Goal: Book appointment/travel/reservation

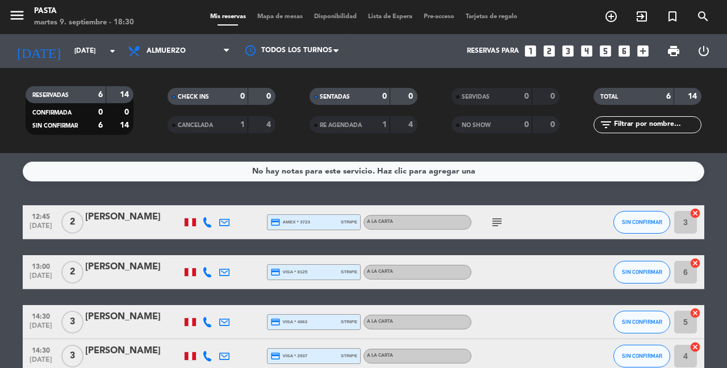
click at [493, 220] on icon "subject" at bounding box center [497, 223] width 14 height 14
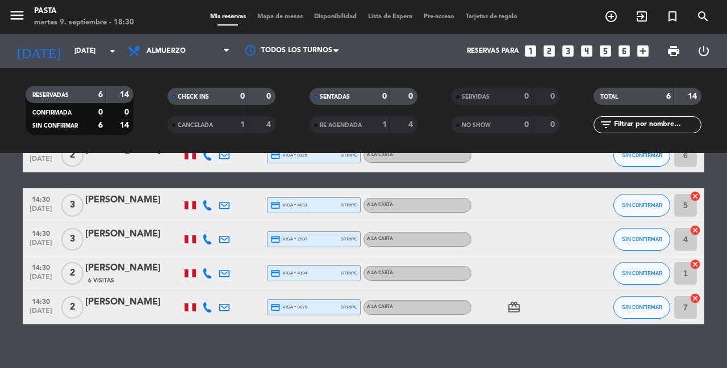
scroll to position [121, 0]
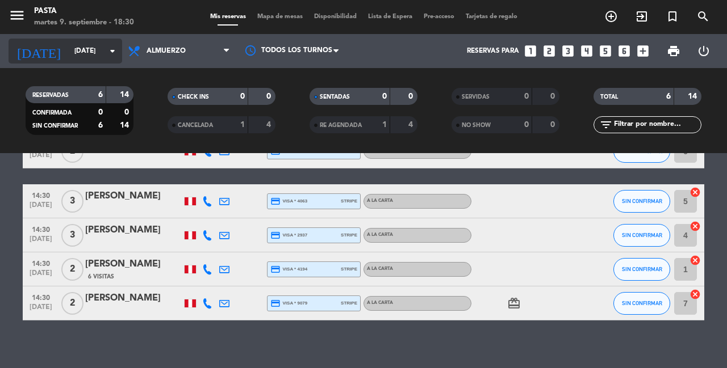
click at [83, 54] on input "[DATE]" at bounding box center [114, 50] width 90 height 19
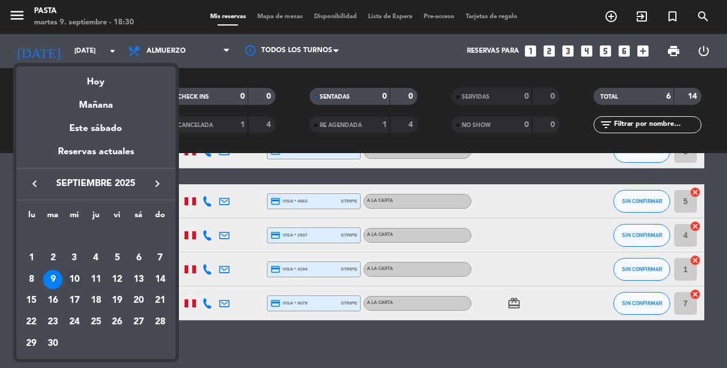
click at [73, 270] on div "10" at bounding box center [74, 279] width 19 height 19
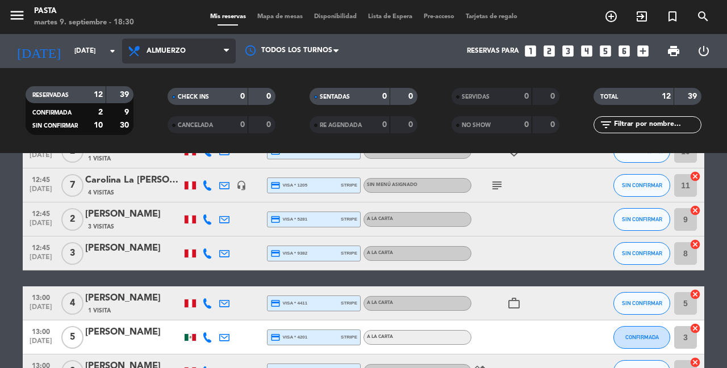
click at [174, 58] on span "Almuerzo" at bounding box center [179, 51] width 114 height 25
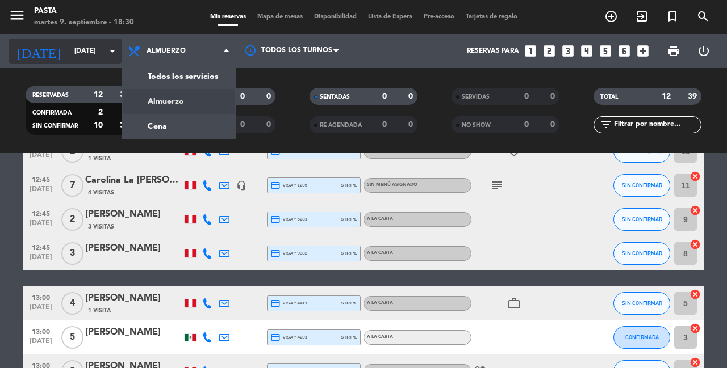
click at [106, 45] on input "[DATE]" at bounding box center [114, 50] width 90 height 19
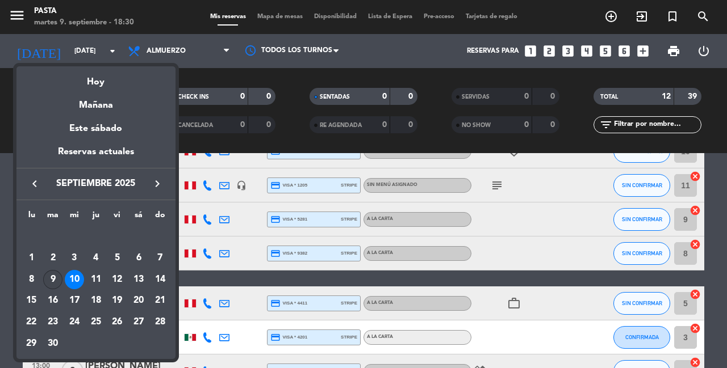
click at [56, 270] on div "9" at bounding box center [52, 279] width 19 height 19
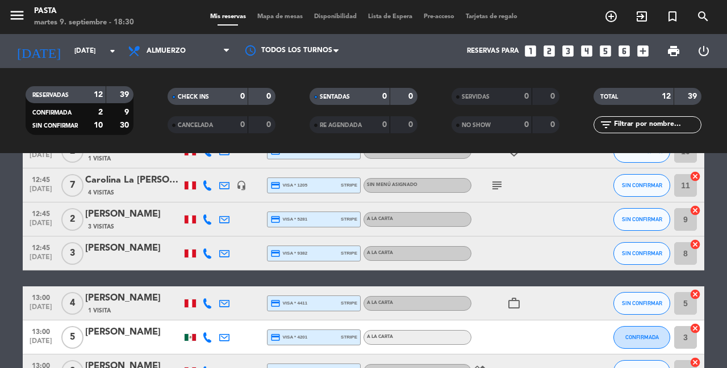
type input "[DATE] sep."
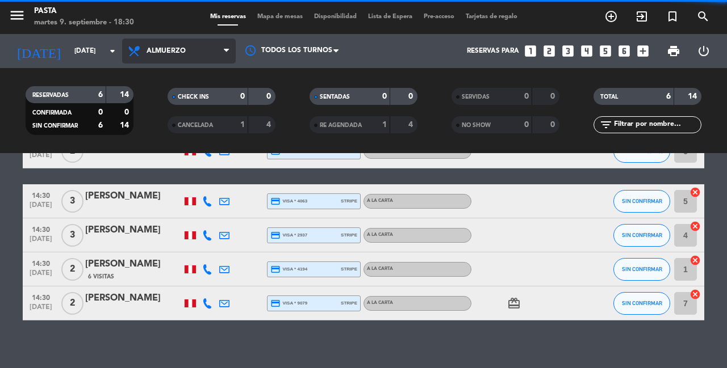
click at [178, 56] on span "Almuerzo" at bounding box center [179, 51] width 114 height 25
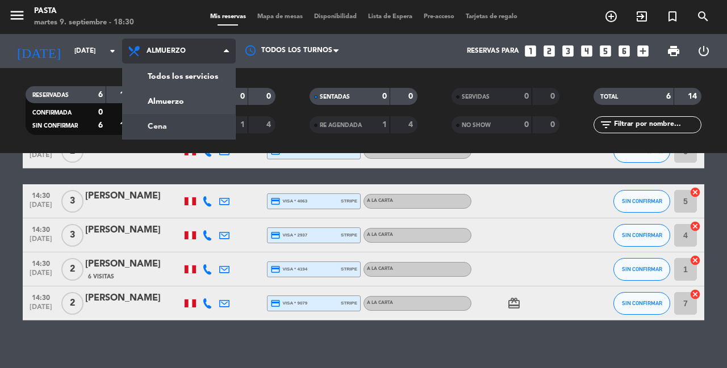
click at [178, 128] on div "menu Pasta martes 9. septiembre - 18:30 Mis reservas Mapa de mesas Disponibilid…" at bounding box center [363, 76] width 727 height 153
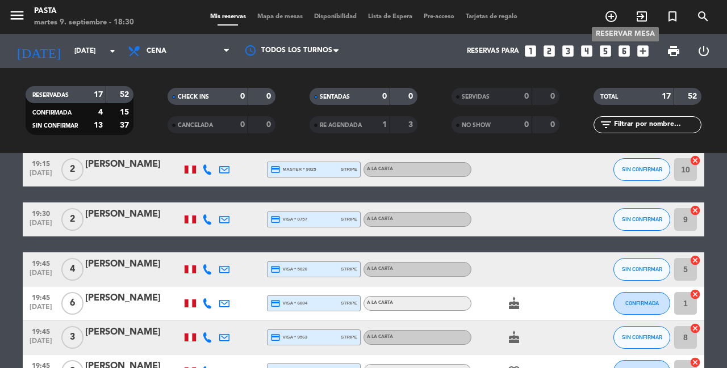
click at [618, 18] on icon "add_circle_outline" at bounding box center [611, 17] width 14 height 14
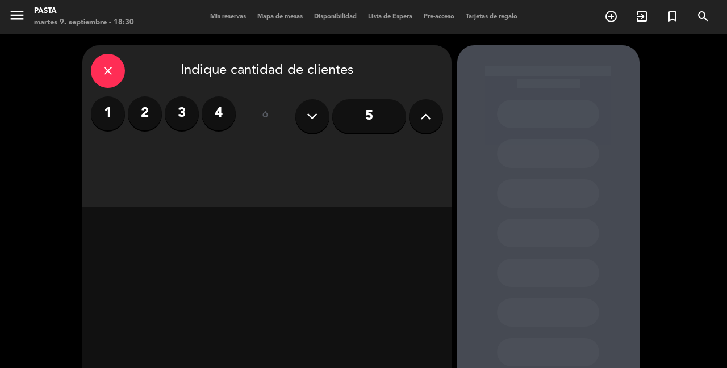
click at [421, 118] on icon at bounding box center [425, 116] width 11 height 17
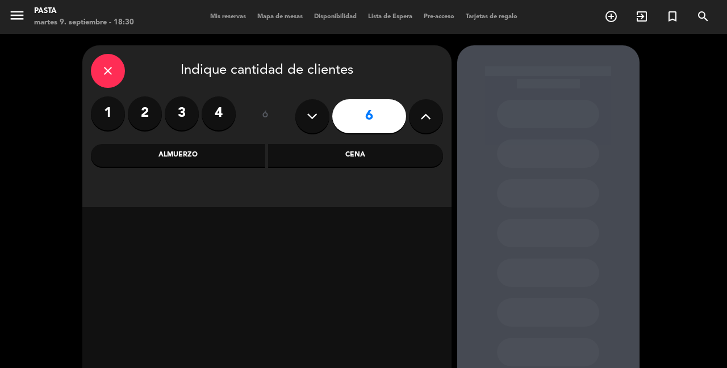
click at [421, 118] on icon at bounding box center [425, 116] width 11 height 17
click at [330, 170] on div "close Indique cantidad de clientes 1 2 3 4 ó 10 Almuerzo Cena" at bounding box center [266, 126] width 369 height 162
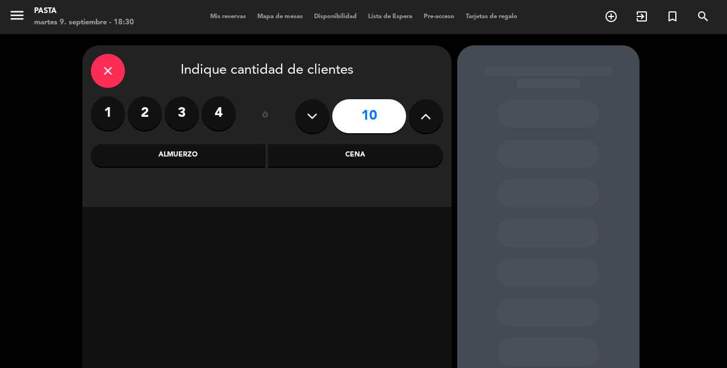
click at [325, 162] on div "Cena" at bounding box center [355, 155] width 175 height 23
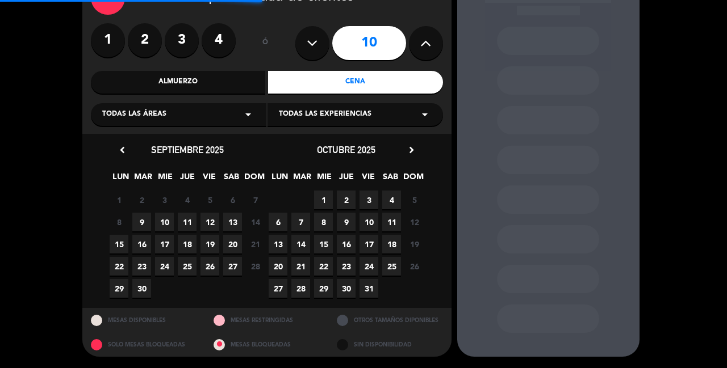
scroll to position [72, 0]
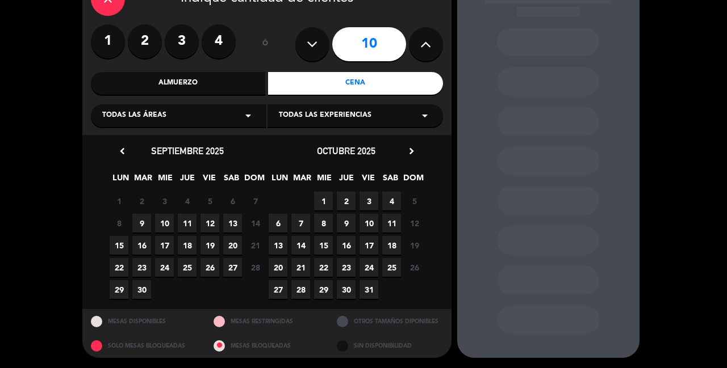
click at [149, 220] on span "9" at bounding box center [141, 223] width 19 height 19
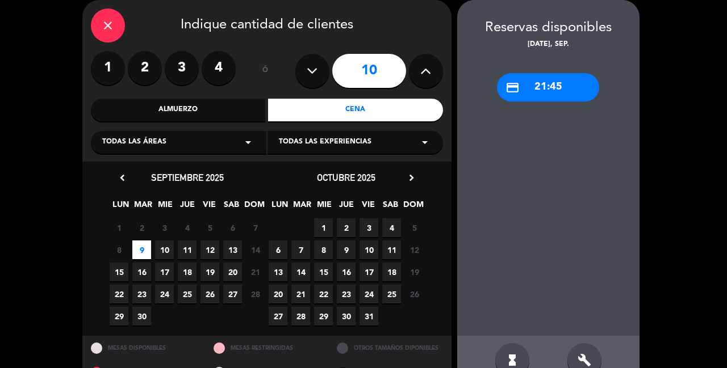
click at [303, 78] on button at bounding box center [312, 71] width 34 height 34
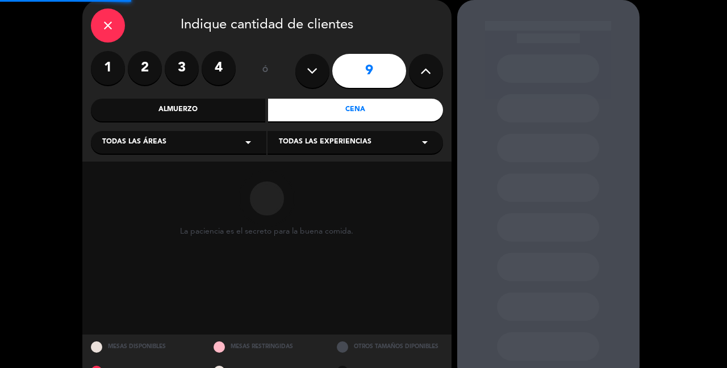
click at [303, 78] on button at bounding box center [312, 71] width 34 height 34
type input "7"
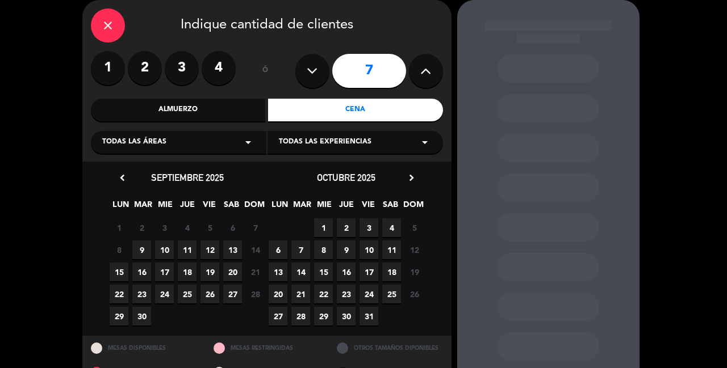
click at [185, 242] on span "11" at bounding box center [187, 250] width 19 height 19
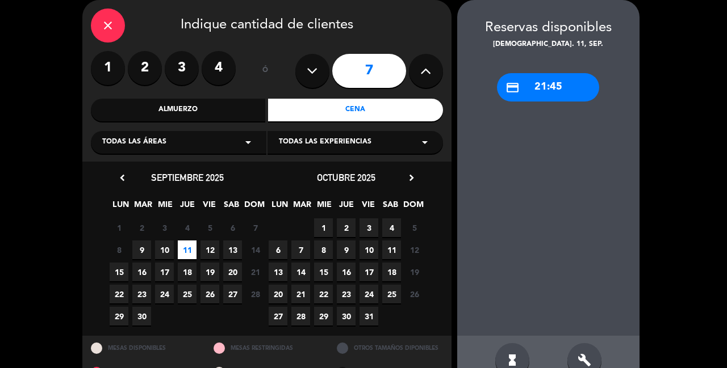
click at [140, 271] on span "16" at bounding box center [141, 272] width 19 height 19
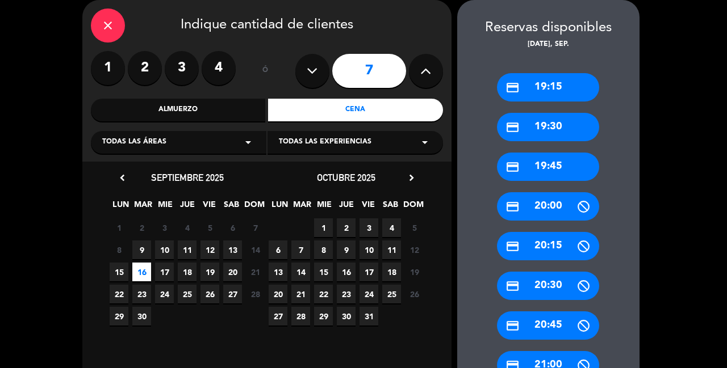
click at [99, 28] on div "close" at bounding box center [108, 26] width 34 height 34
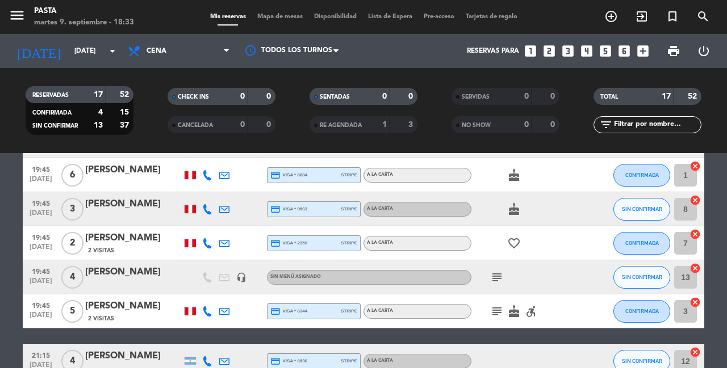
scroll to position [251, 0]
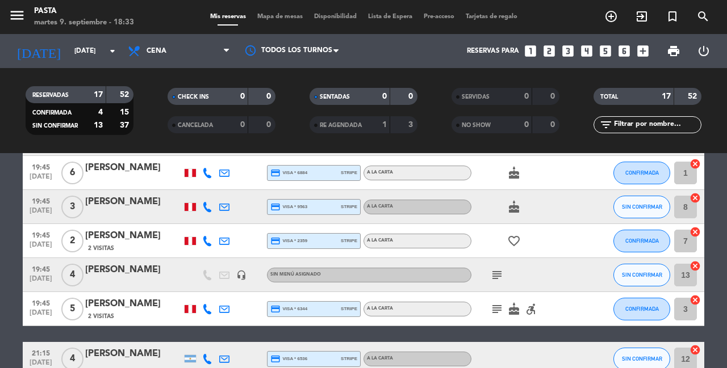
click at [499, 268] on icon "subject" at bounding box center [497, 275] width 14 height 14
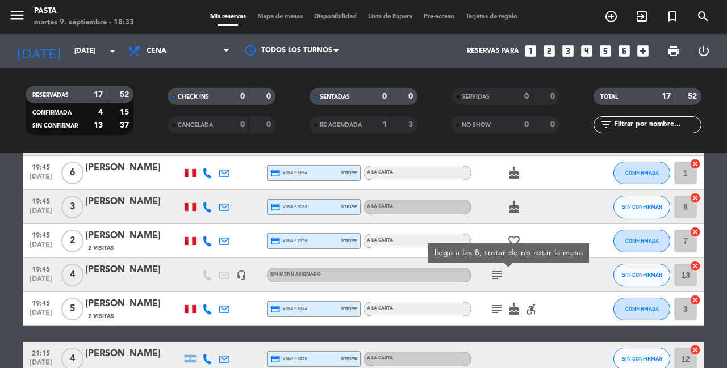
click at [496, 305] on icon "subject" at bounding box center [497, 310] width 14 height 14
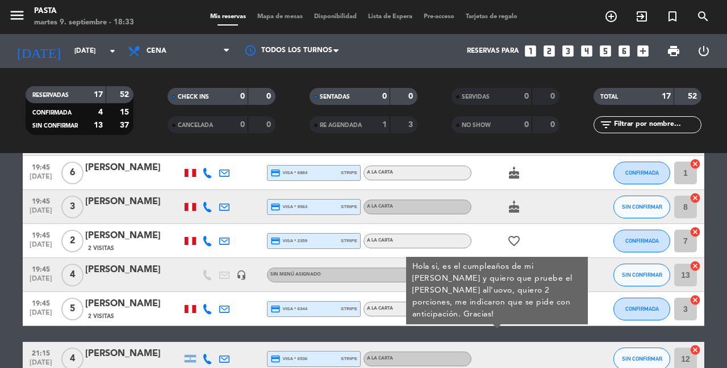
scroll to position [318, 0]
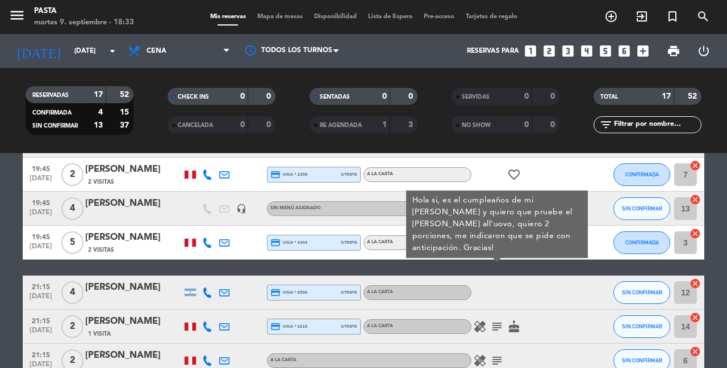
click at [492, 320] on icon "subject" at bounding box center [497, 327] width 14 height 14
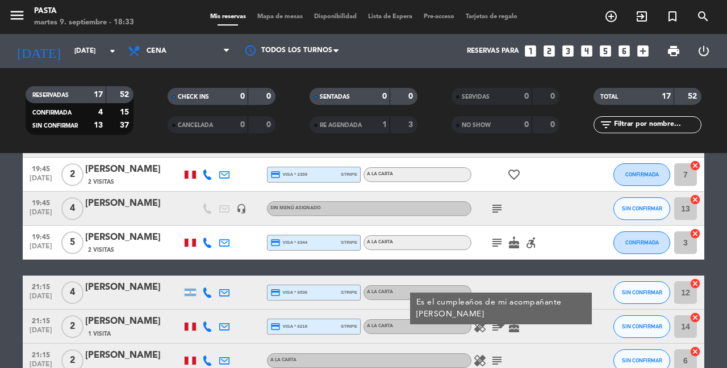
scroll to position [341, 0]
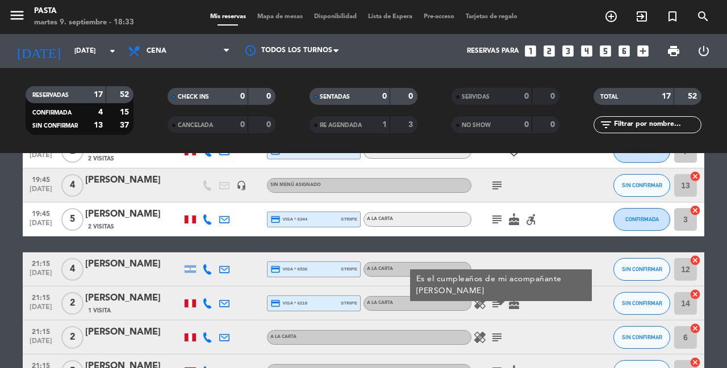
click at [493, 331] on icon "subject" at bounding box center [497, 338] width 14 height 14
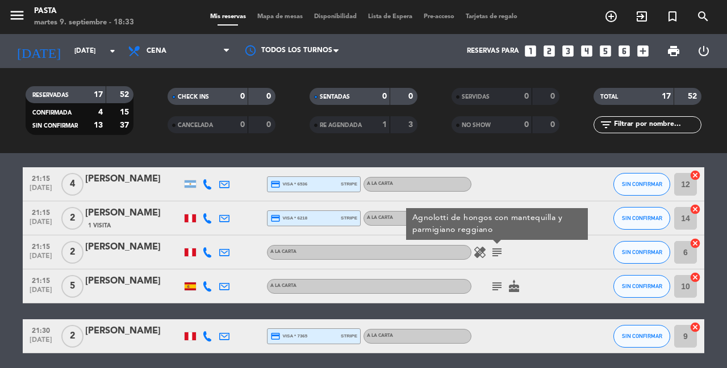
scroll to position [437, 0]
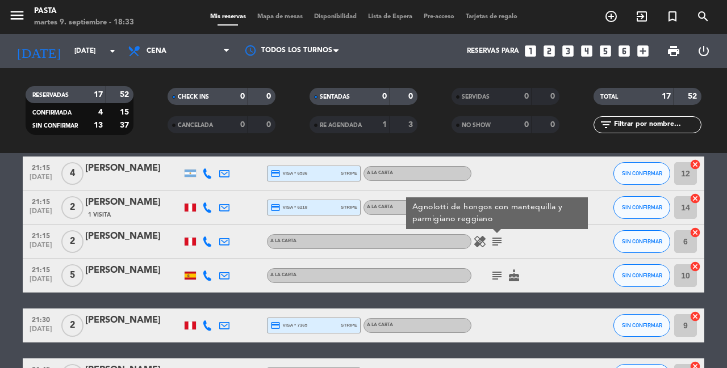
click at [494, 269] on icon "subject" at bounding box center [497, 276] width 14 height 14
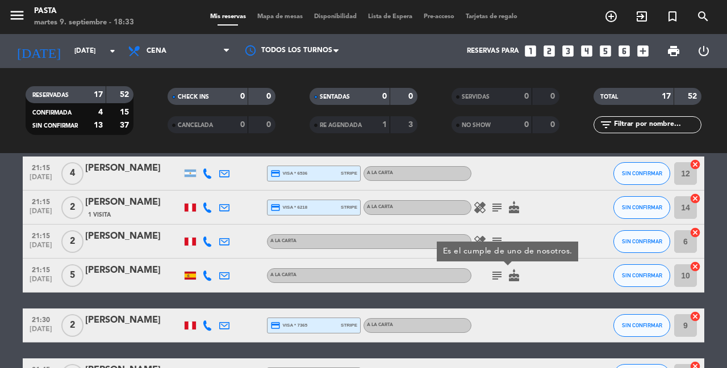
click at [126, 229] on div "[PERSON_NAME]" at bounding box center [133, 236] width 96 height 15
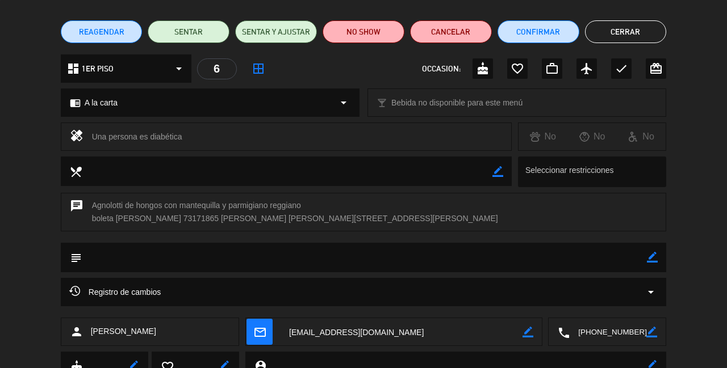
scroll to position [49, 0]
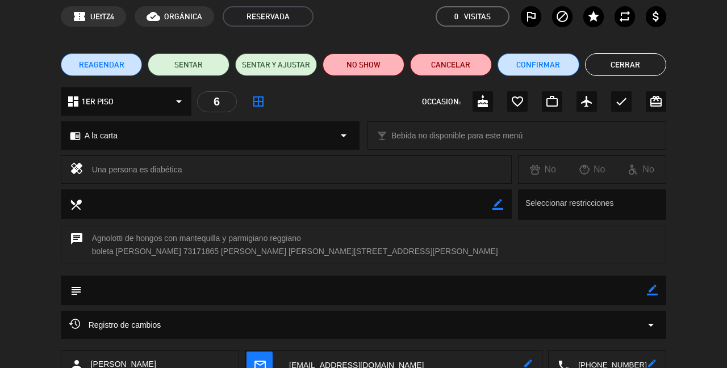
click at [613, 52] on div "REAGENDAR SENTAR SENTAR Y AJUSTAR NO SHOW Cancelar Confirmar Cerrar" at bounding box center [363, 64] width 727 height 45
click at [602, 80] on div "REAGENDAR SENTAR SENTAR Y AJUSTAR NO SHOW Cancelar Confirmar Cerrar" at bounding box center [363, 64] width 727 height 45
click at [639, 64] on button "Cerrar" at bounding box center [626, 64] width 82 height 23
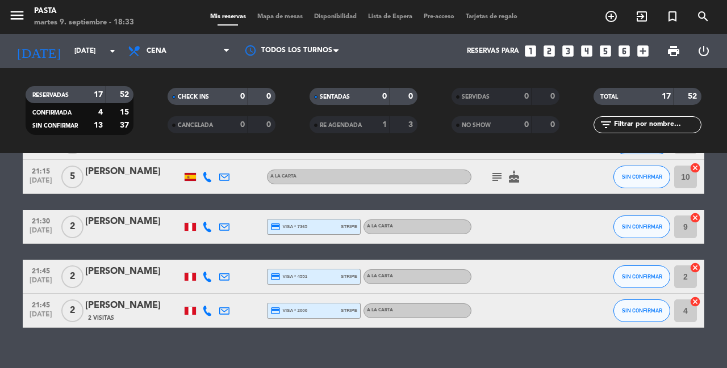
scroll to position [535, 0]
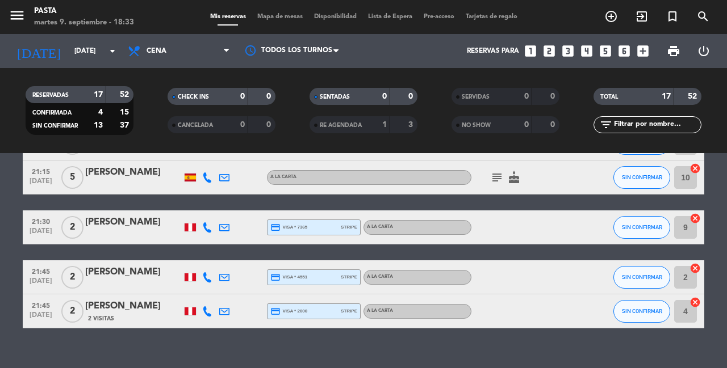
click at [490, 171] on icon "subject" at bounding box center [497, 178] width 14 height 14
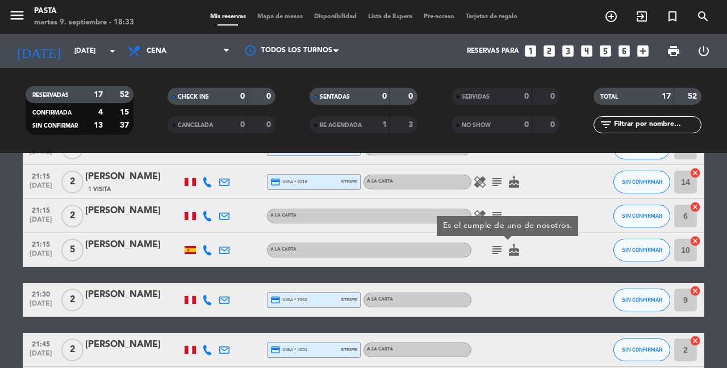
scroll to position [454, 0]
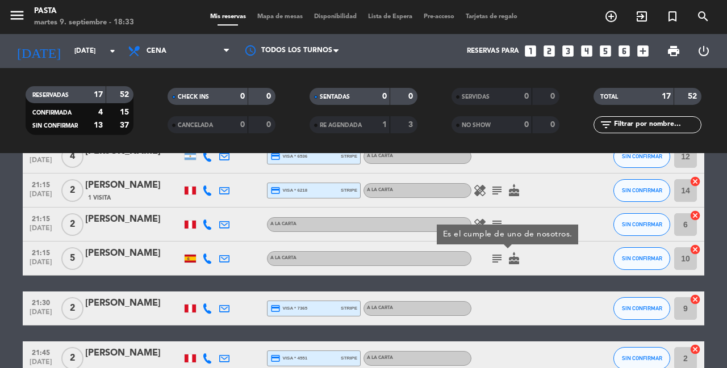
click at [491, 218] on icon "subject" at bounding box center [497, 225] width 14 height 14
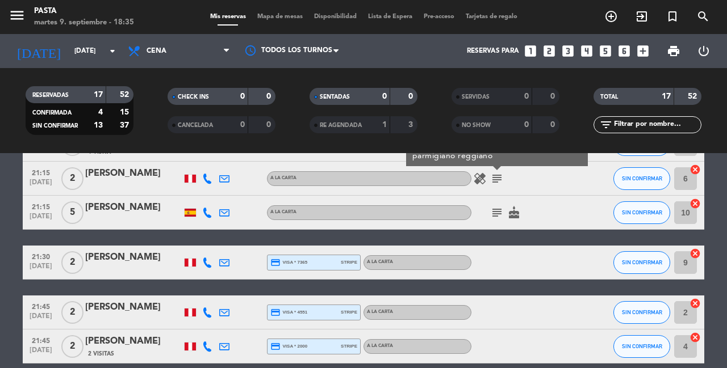
scroll to position [487, 0]
